Goal: Information Seeking & Learning: Compare options

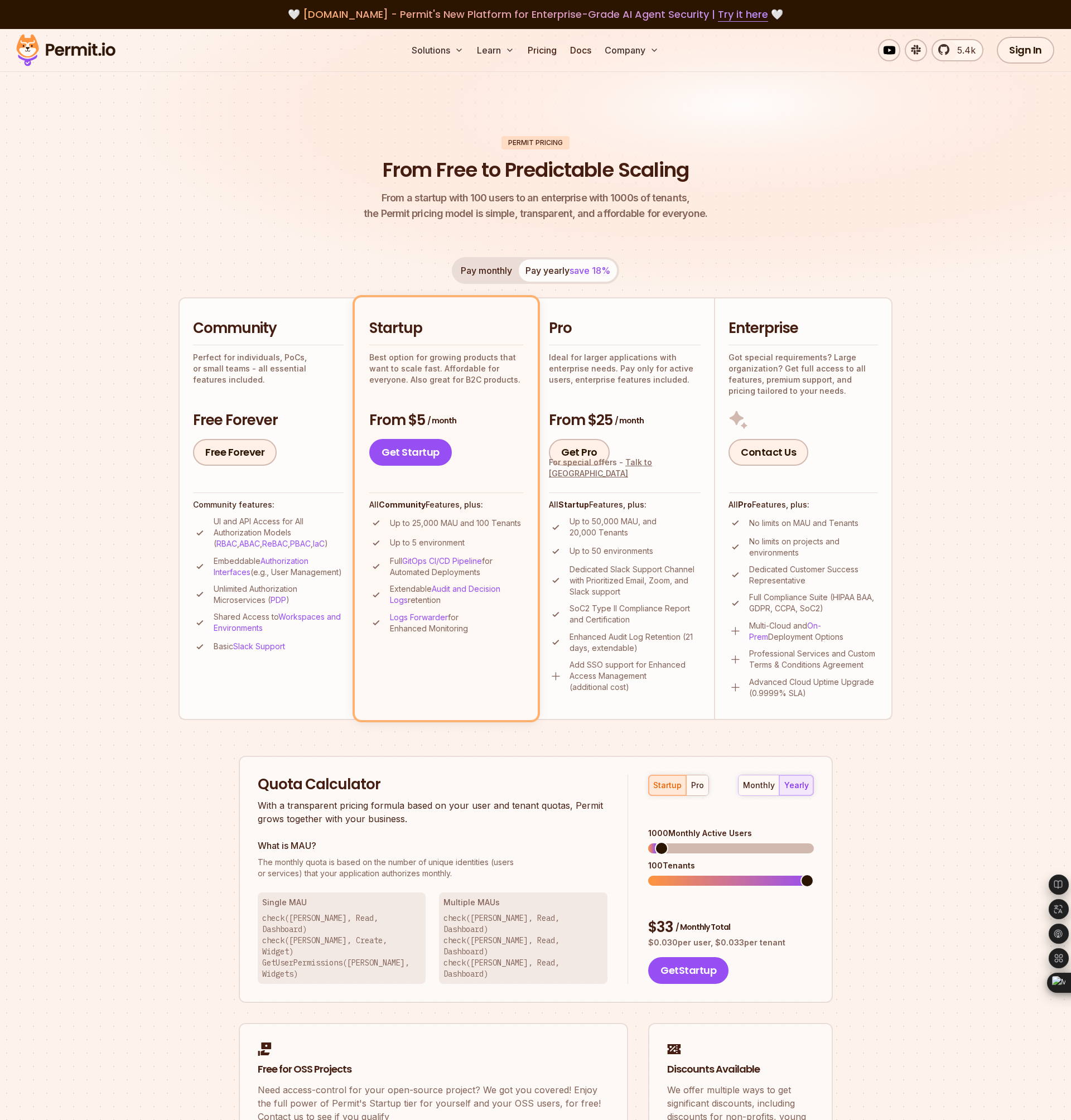
click at [483, 268] on button "Pay monthly" at bounding box center [486, 270] width 65 height 22
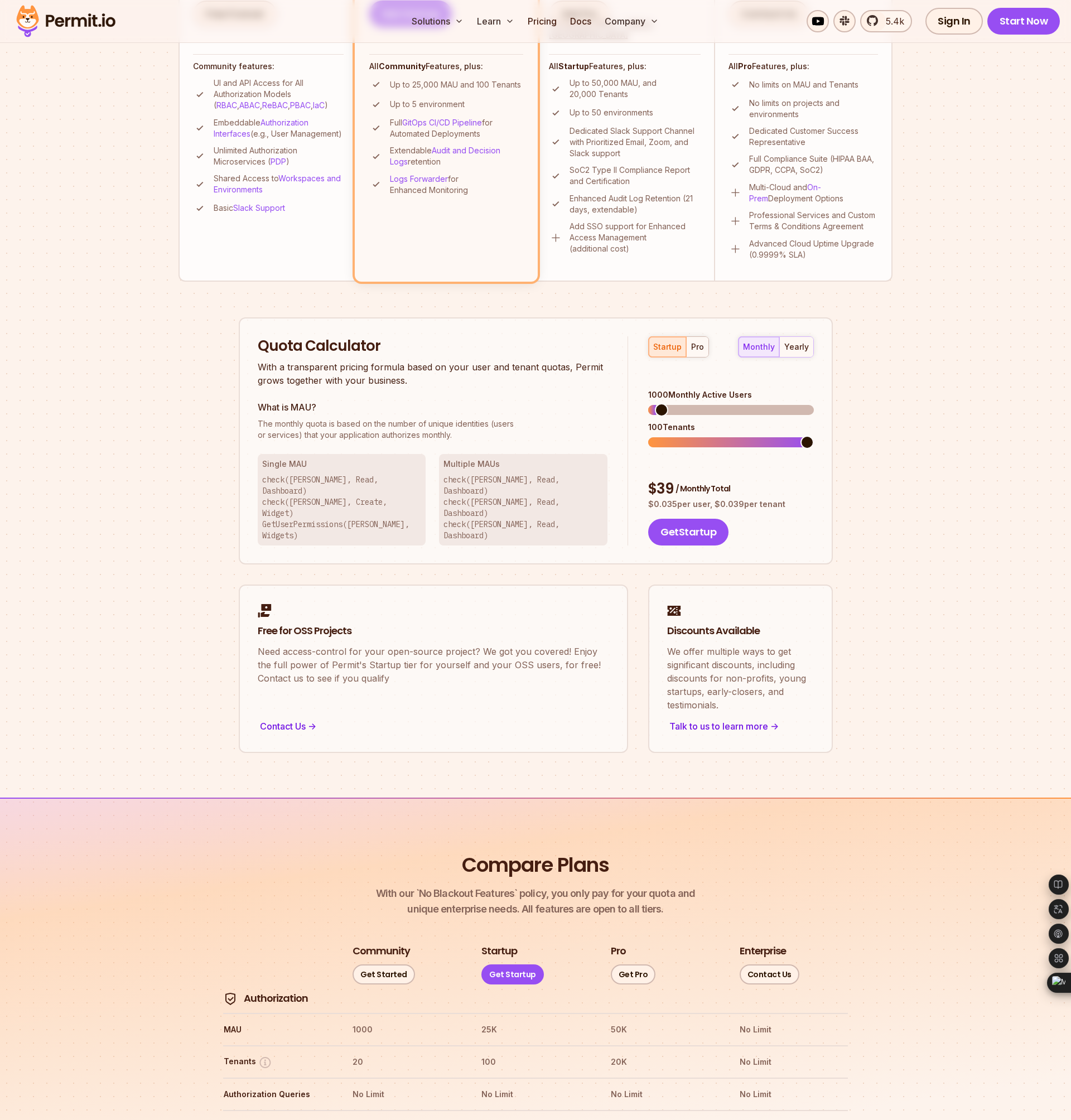
scroll to position [178, 0]
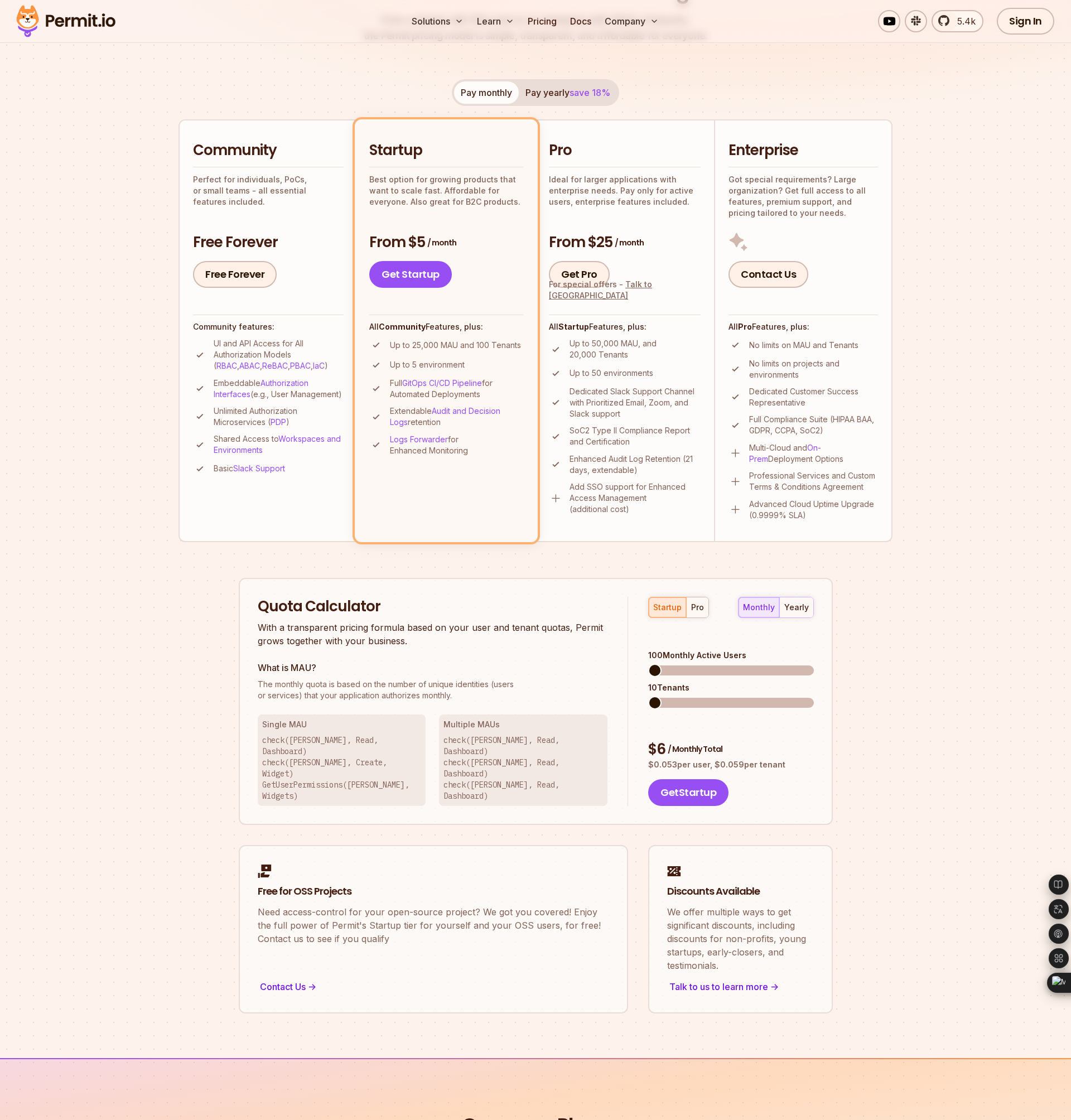
click at [648, 664] on span at bounding box center [655, 671] width 14 height 14
drag, startPoint x: 650, startPoint y: 732, endPoint x: 782, endPoint y: 733, distance: 132.0
click at [782, 759] on p "$ 0.053 per user, $ 0.059 per tenant" at bounding box center [731, 765] width 165 height 11
copy p "$ 0.053 per user, $ 0.059 per tenant"
click at [650, 696] on span at bounding box center [655, 703] width 14 height 14
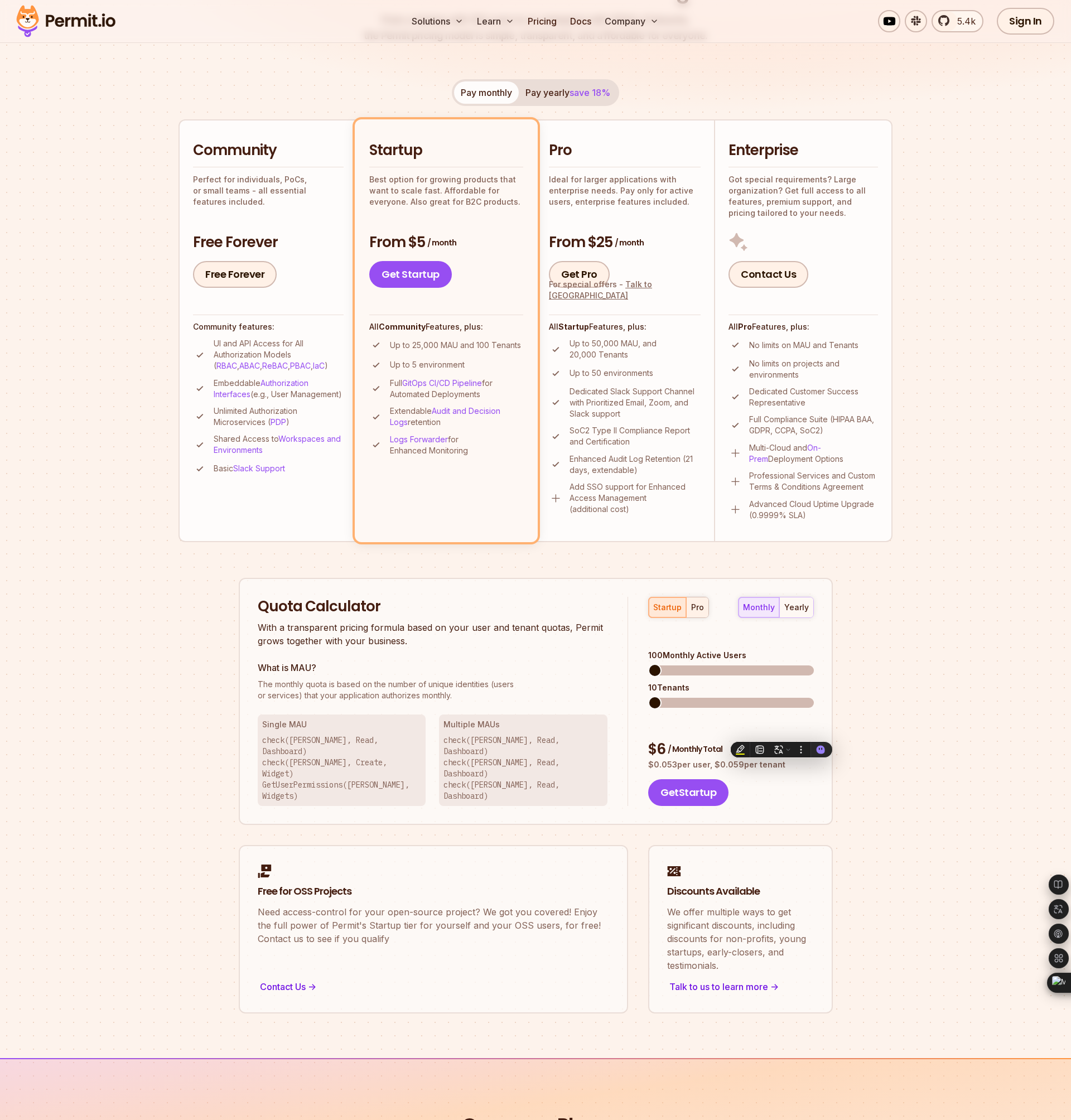
click at [700, 614] on button "pro" at bounding box center [697, 607] width 22 height 20
click at [821, 698] on div "Quota Calculator With a transparent pricing formula based on your user and tena…" at bounding box center [536, 702] width 594 height 247
click at [673, 604] on div "startup" at bounding box center [667, 607] width 28 height 11
click at [650, 664] on span at bounding box center [657, 671] width 14 height 14
click at [648, 696] on span at bounding box center [655, 703] width 14 height 14
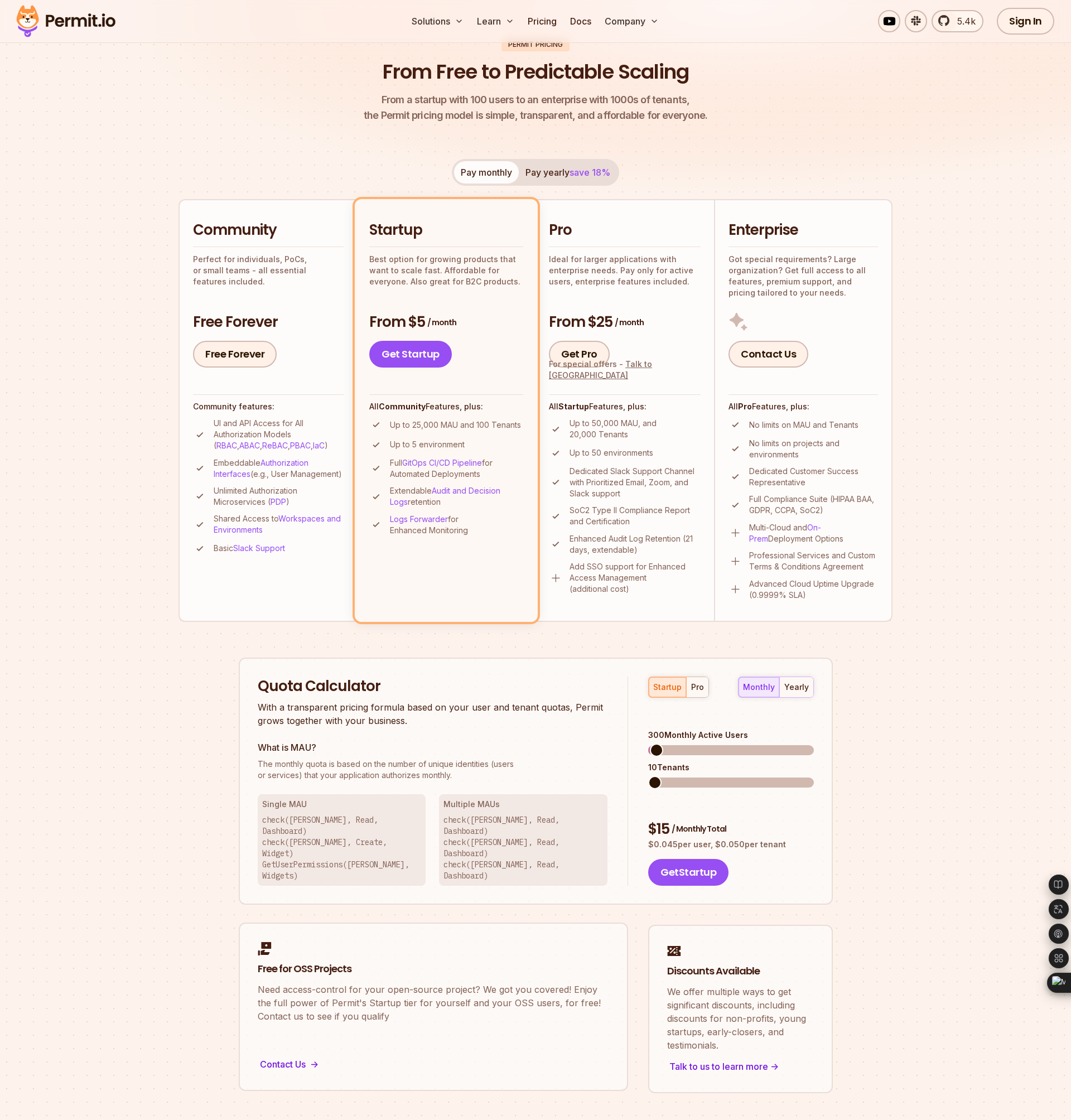
scroll to position [227, 0]
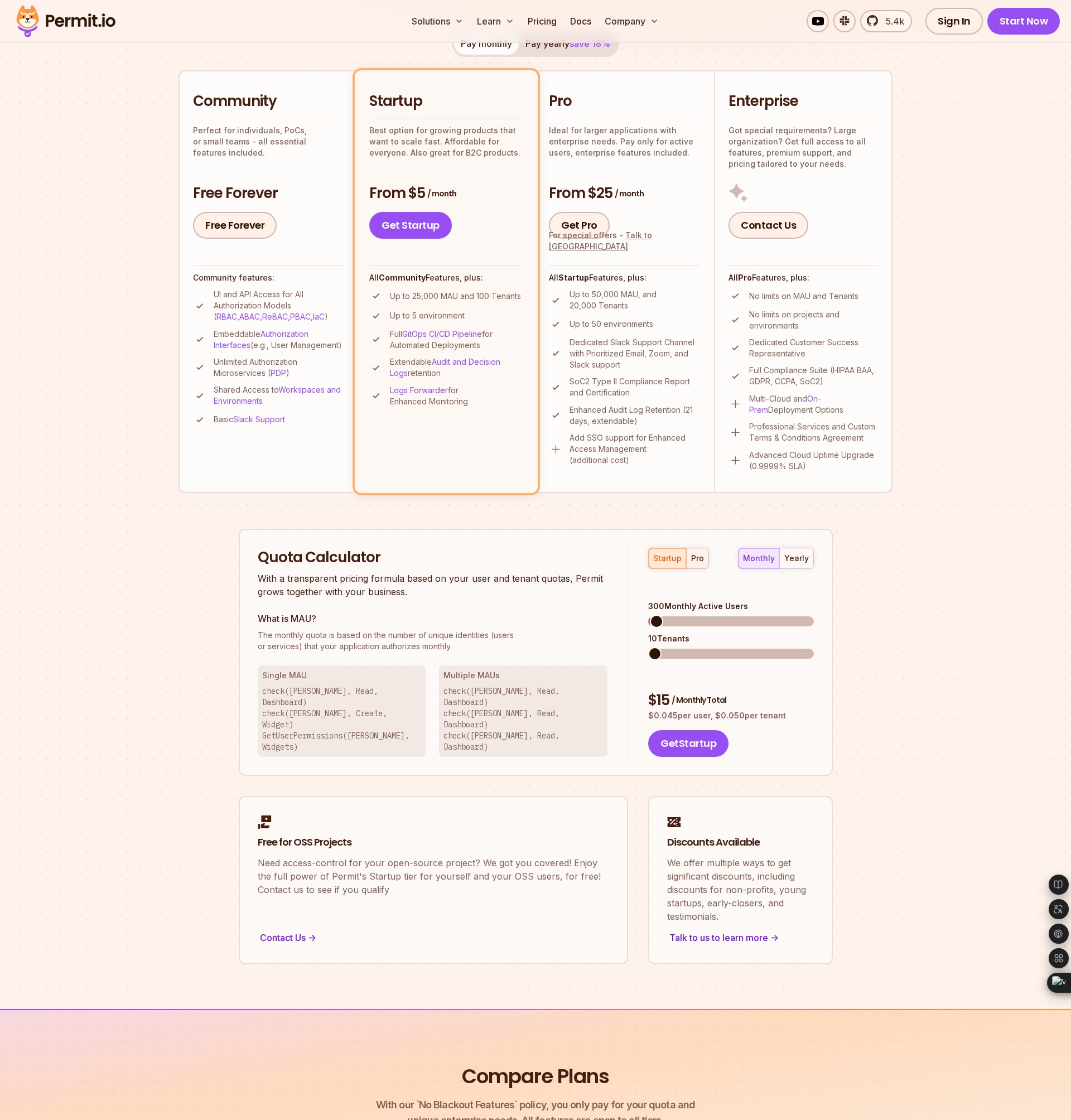
click at [704, 559] on button "pro" at bounding box center [697, 558] width 22 height 20
click at [668, 558] on div "startup" at bounding box center [667, 558] width 28 height 11
click at [656, 647] on span at bounding box center [655, 654] width 14 height 14
drag, startPoint x: 650, startPoint y: 682, endPoint x: 784, endPoint y: 683, distance: 134.0
click at [784, 710] on p "$ 0.045 per user, $ 0.050 per tenant" at bounding box center [731, 716] width 165 height 11
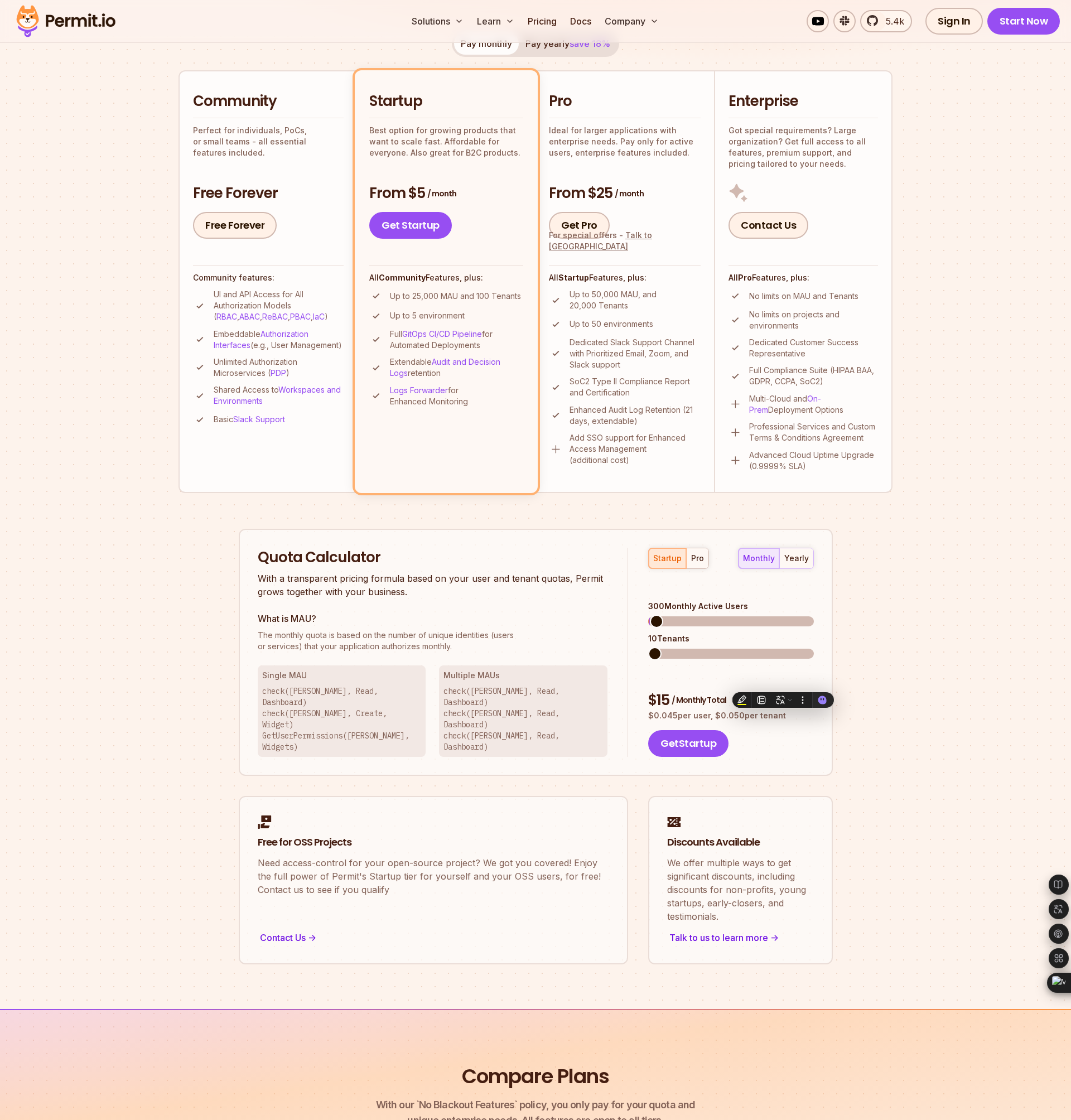
copy p "$ 0.045 per user, $ 0.050 per tenant"
click at [872, 665] on div "Permit Pricing From Free to Predictable Scaling From a startup with 100 users t…" at bounding box center [536, 436] width 714 height 1055
click at [694, 561] on div "pro" at bounding box center [697, 558] width 13 height 11
click at [648, 647] on span at bounding box center [655, 654] width 14 height 14
click at [649, 647] on span at bounding box center [656, 654] width 14 height 14
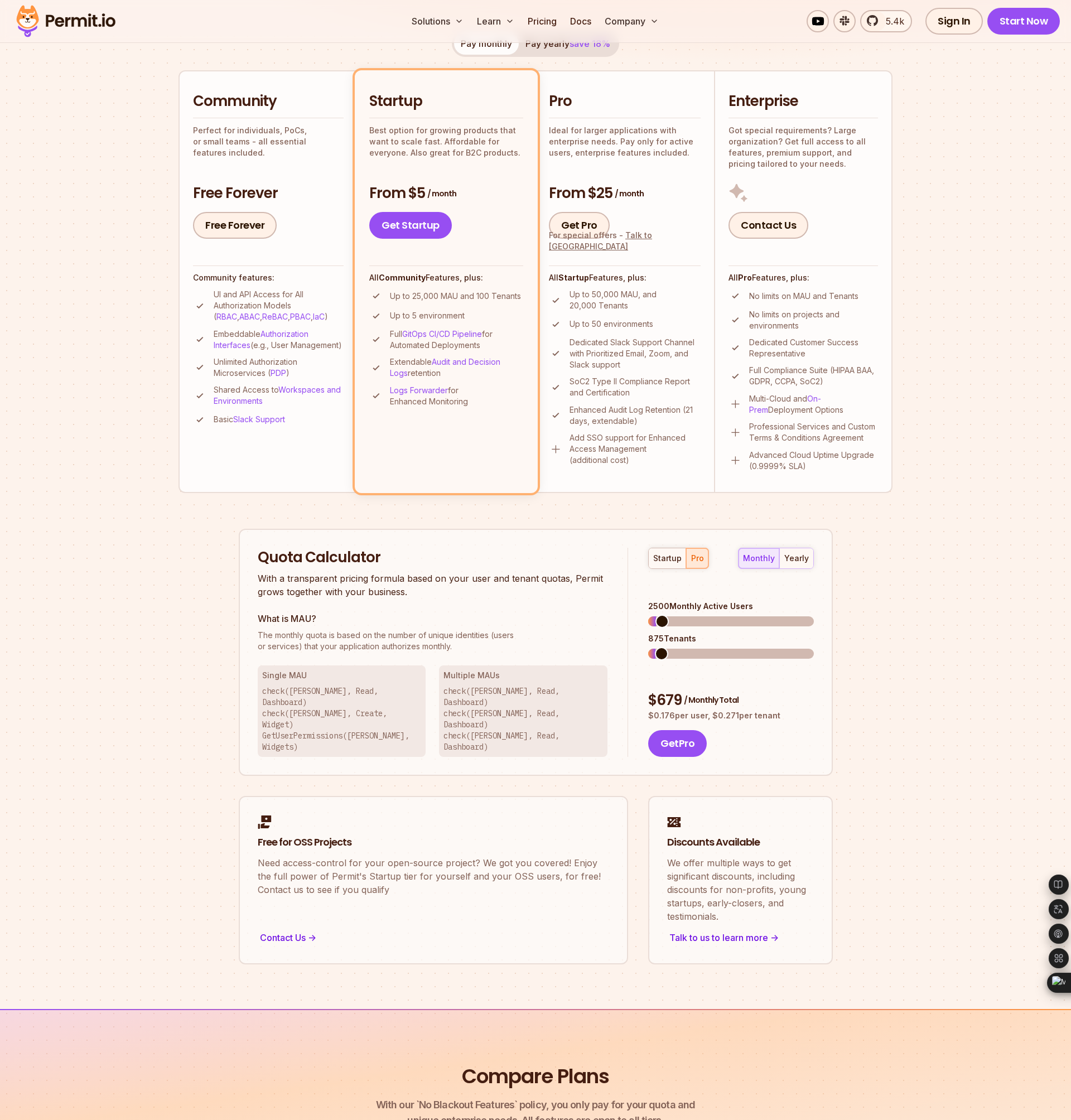
click at [656, 615] on span at bounding box center [662, 622] width 14 height 14
click at [651, 615] on span at bounding box center [658, 622] width 14 height 14
click at [649, 647] on span at bounding box center [656, 654] width 14 height 14
drag, startPoint x: 652, startPoint y: 684, endPoint x: 695, endPoint y: 681, distance: 43.1
click at [695, 710] on p "$ 0.181 per user, $ 0.278 per tenant" at bounding box center [731, 716] width 165 height 11
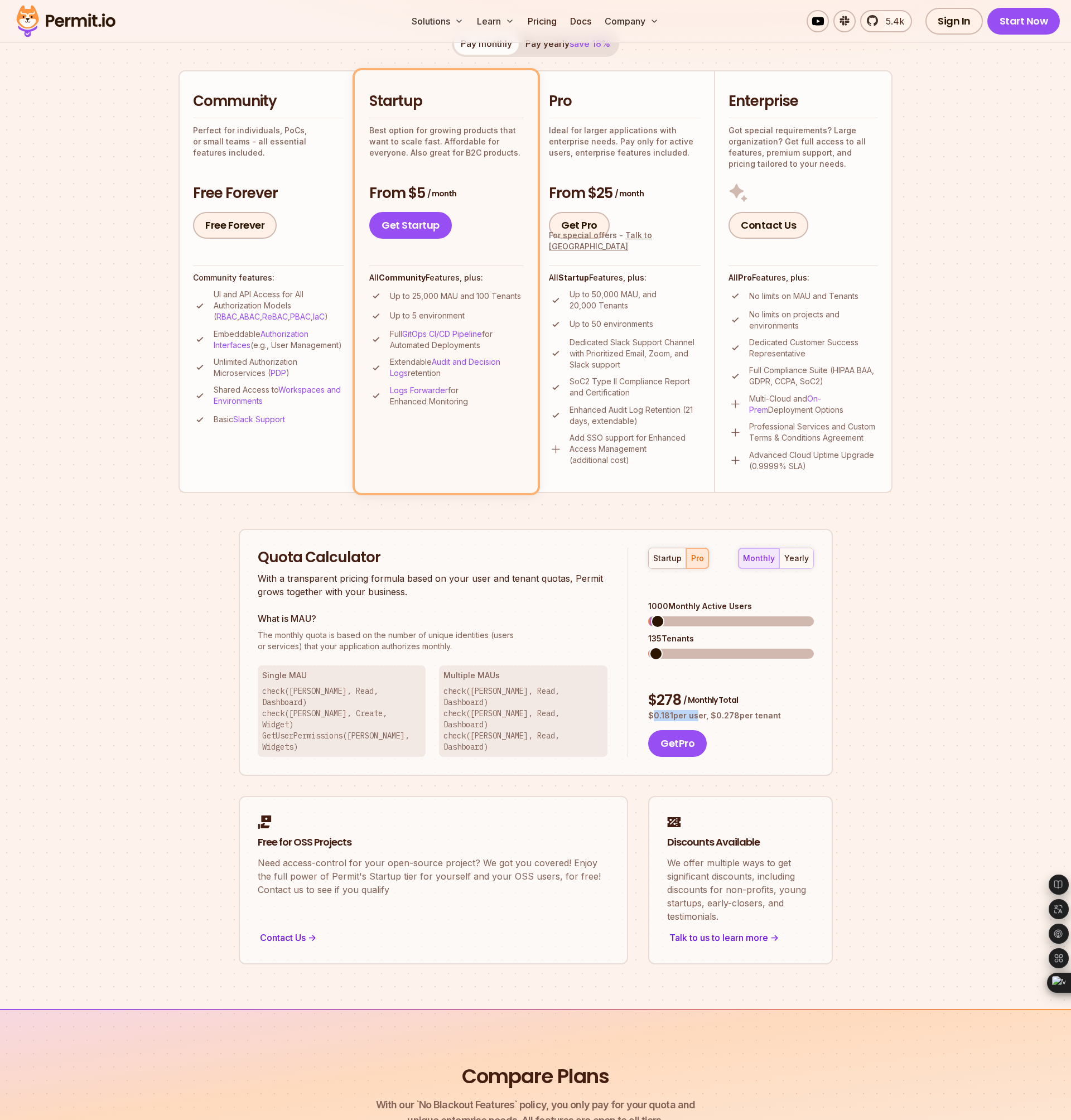
drag, startPoint x: 787, startPoint y: 684, endPoint x: 648, endPoint y: 682, distance: 139.0
click at [648, 682] on div "startup pro monthly yearly 1000 Monthly Active Users 135 Tenants $ 278 / Monthl…" at bounding box center [721, 652] width 185 height 210
copy p "$ 0.181 per user, $ 0.278 per tenant"
click at [649, 615] on span at bounding box center [656, 622] width 14 height 14
click at [648, 647] on span at bounding box center [655, 654] width 14 height 14
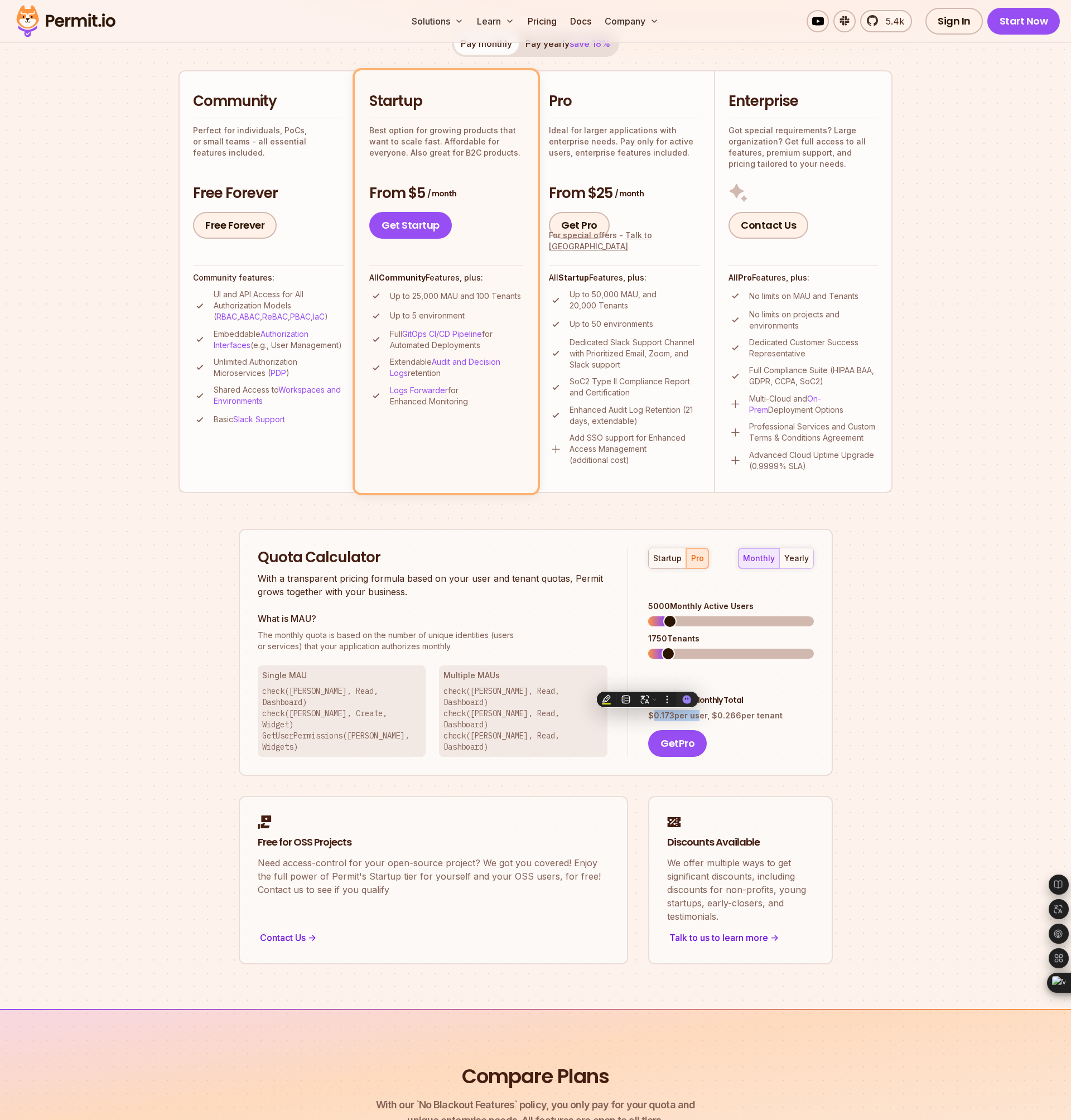
click at [664, 615] on span at bounding box center [670, 622] width 14 height 14
click at [649, 647] on span at bounding box center [656, 654] width 14 height 14
click at [648, 647] on span at bounding box center [655, 654] width 14 height 14
click at [784, 734] on div "Quota Calculator With a transparent pricing formula based on your user and tena…" at bounding box center [536, 652] width 594 height 247
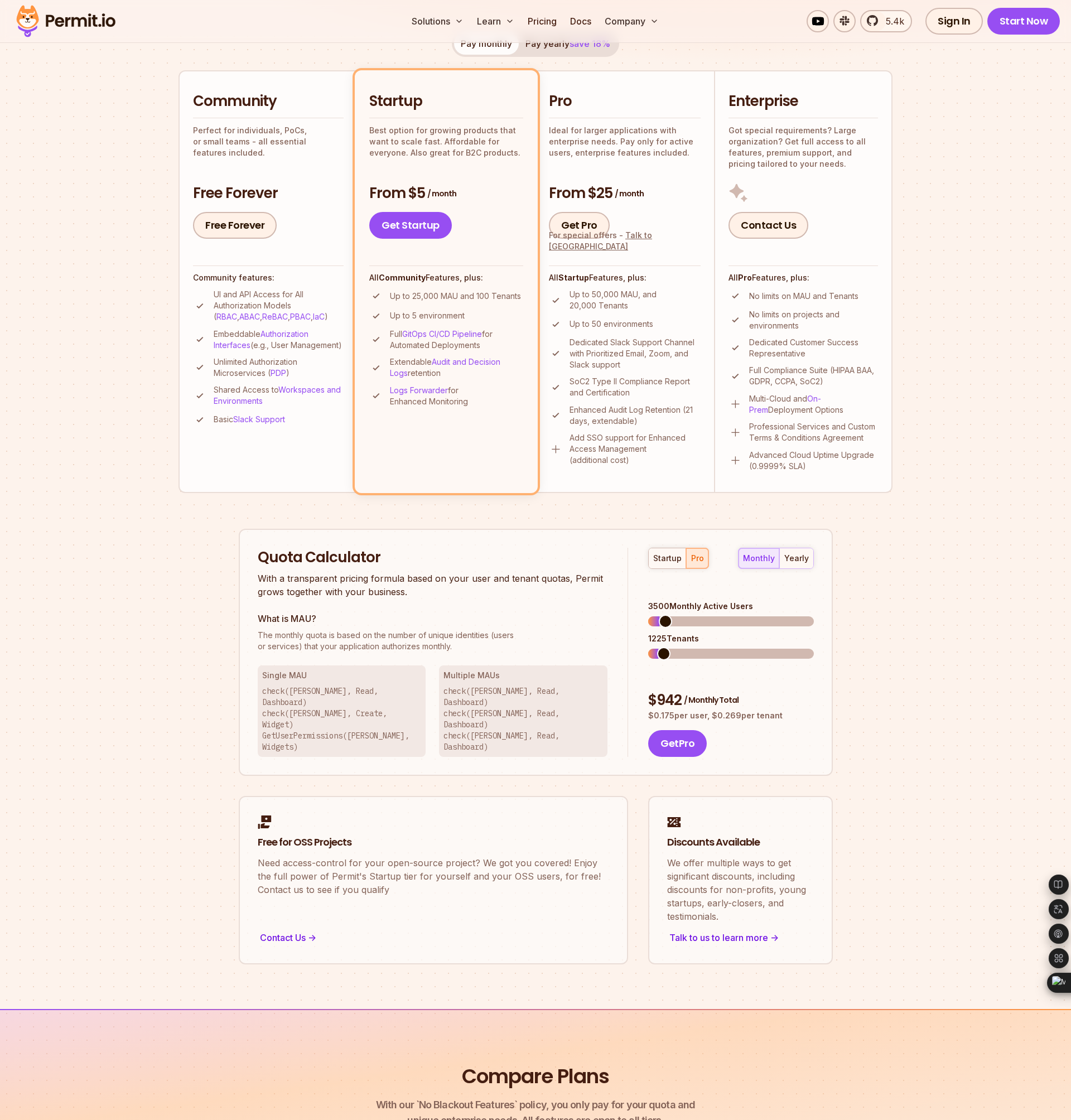
click at [659, 615] on span at bounding box center [665, 622] width 14 height 14
click at [648, 647] on span at bounding box center [655, 654] width 14 height 14
drag, startPoint x: 648, startPoint y: 682, endPoint x: 777, endPoint y: 686, distance: 129.1
click at [777, 710] on p "$ 0.175 per user, $ 0.269 per tenant" at bounding box center [731, 716] width 165 height 11
copy p "$ 0.175 per user, $ 0.269 per tenant"
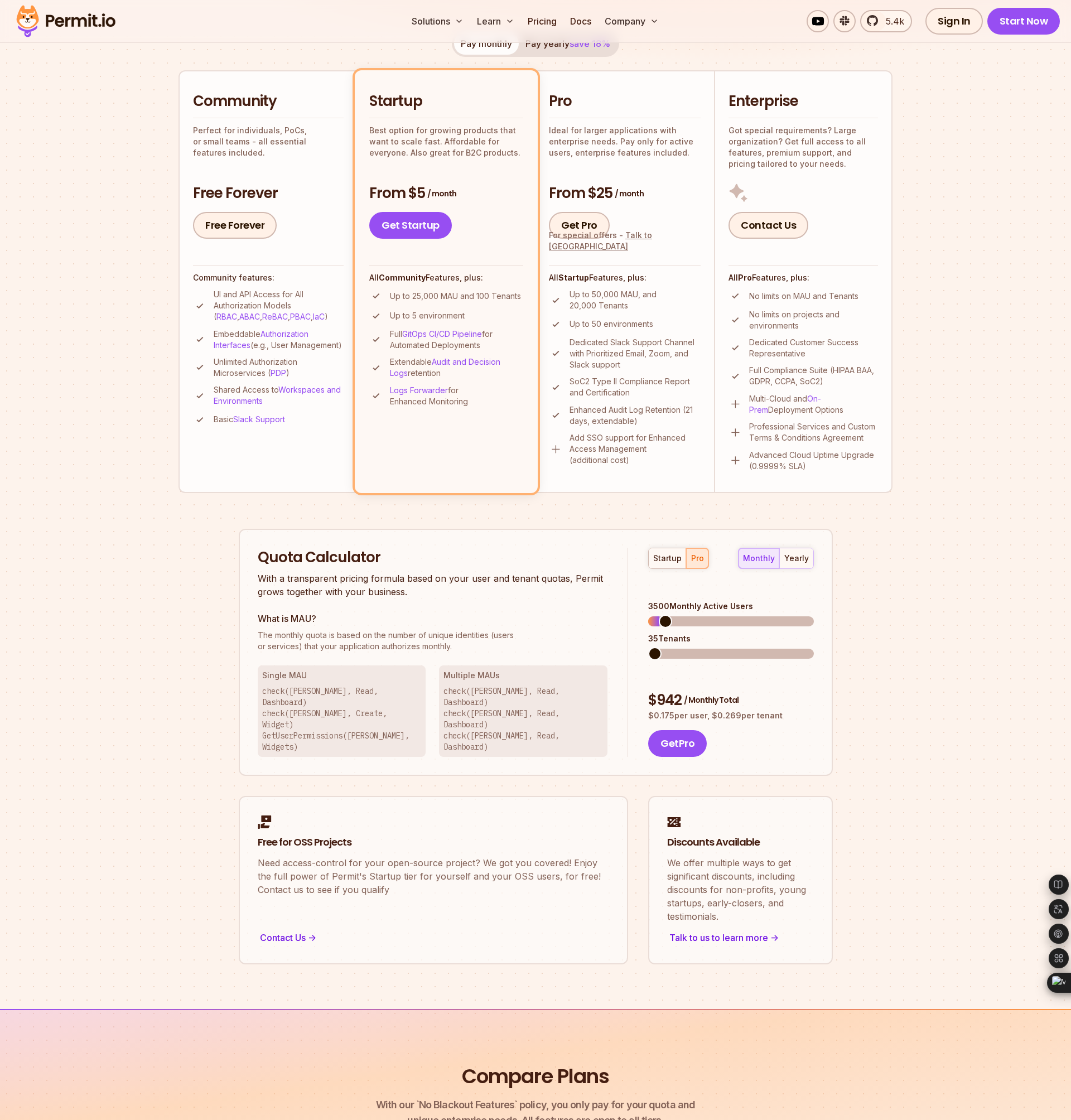
click at [822, 661] on div "Quota Calculator With a transparent pricing formula based on your user and tena…" at bounding box center [536, 652] width 594 height 247
click at [694, 647] on span at bounding box center [697, 654] width 14 height 14
click at [648, 615] on span at bounding box center [655, 622] width 14 height 14
